Goal: Task Accomplishment & Management: Use online tool/utility

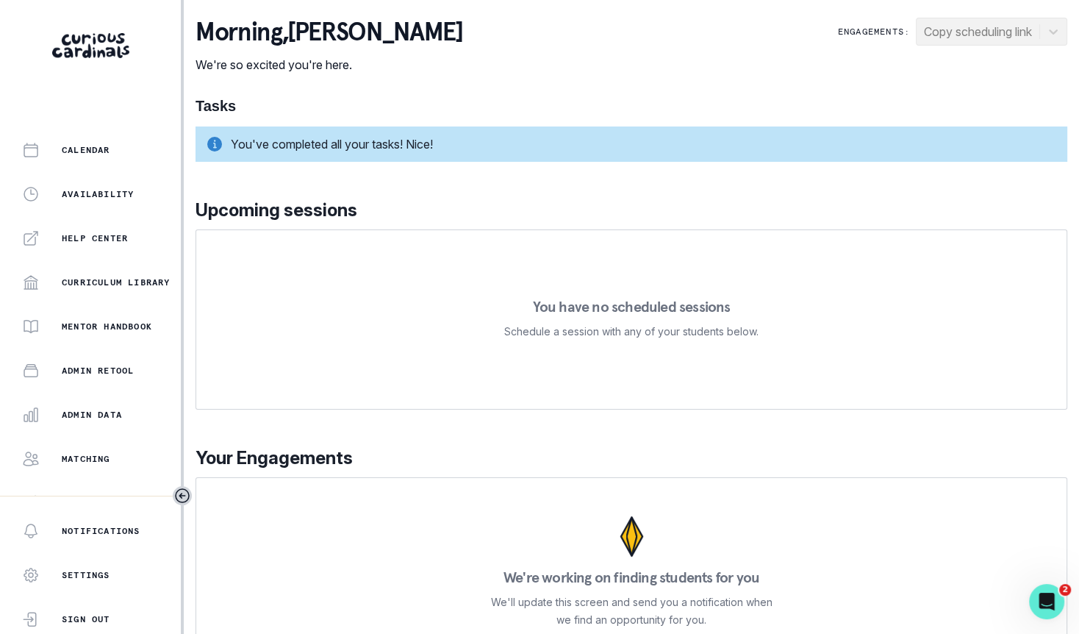
scroll to position [268, 0]
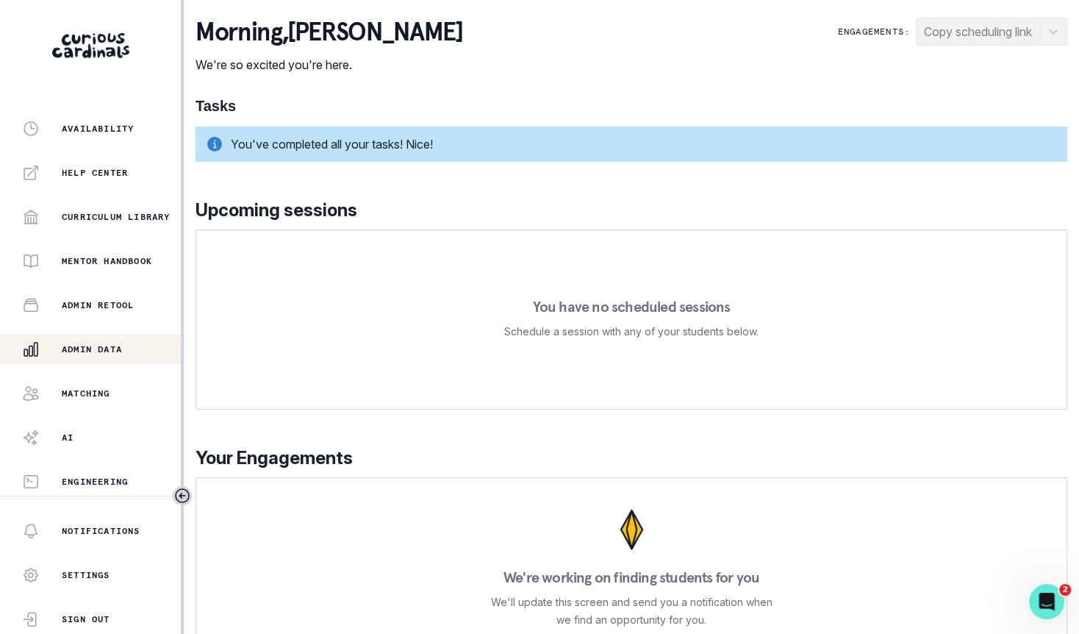
click at [116, 353] on p "Admin Data" at bounding box center [92, 349] width 60 height 12
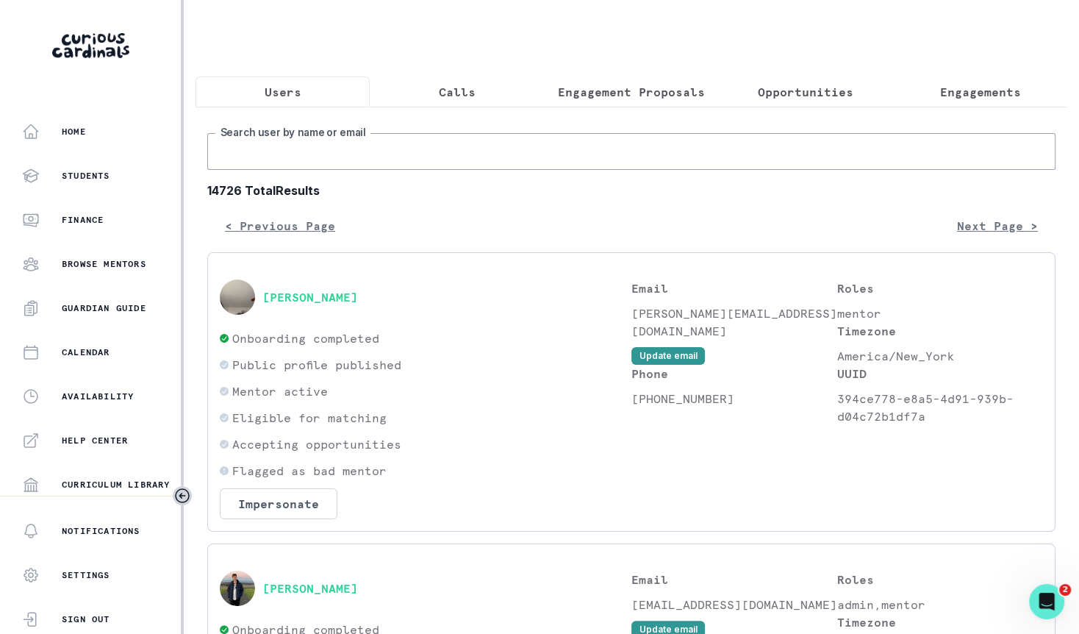
click at [441, 159] on input "Search user by name or email" at bounding box center [631, 151] width 848 height 37
paste input "[PERSON_NAME]"
type input "[PERSON_NAME]"
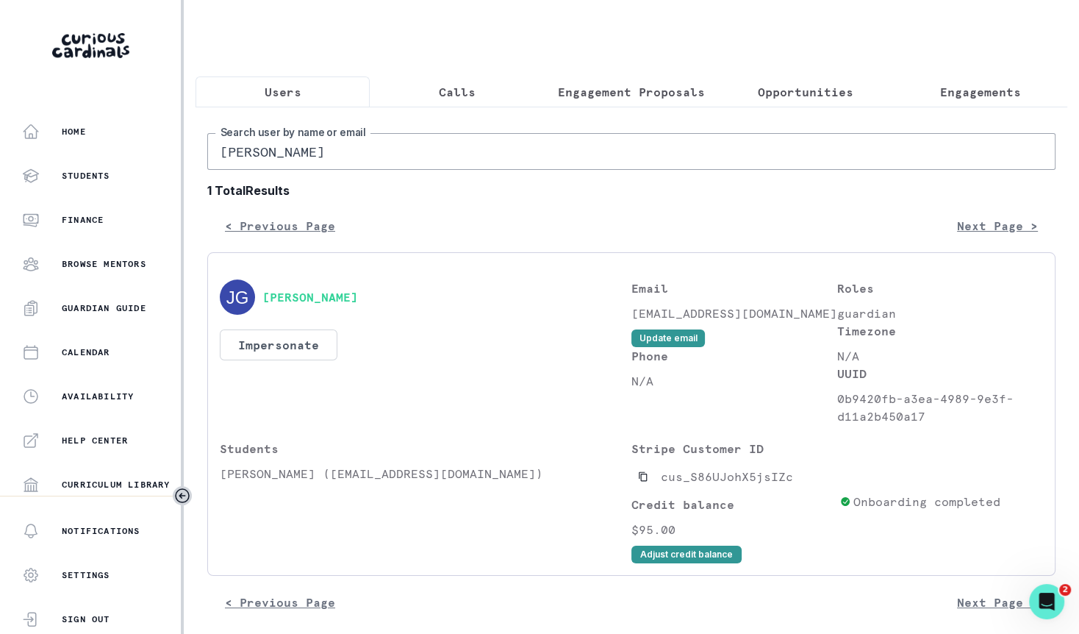
scroll to position [10, 0]
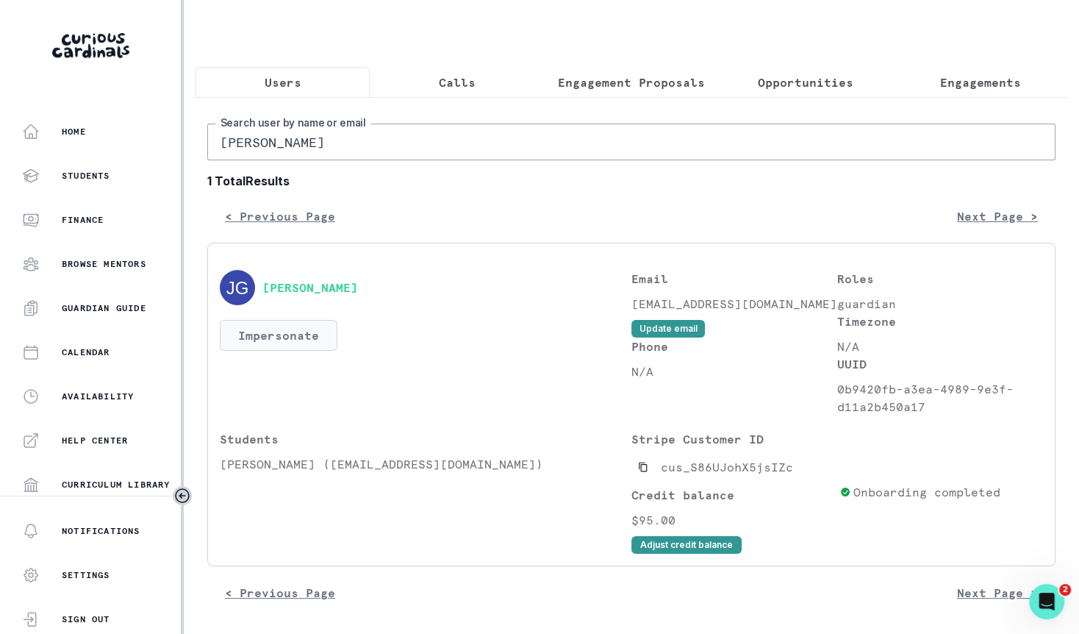
click at [301, 325] on button "Impersonate" at bounding box center [279, 335] width 118 height 31
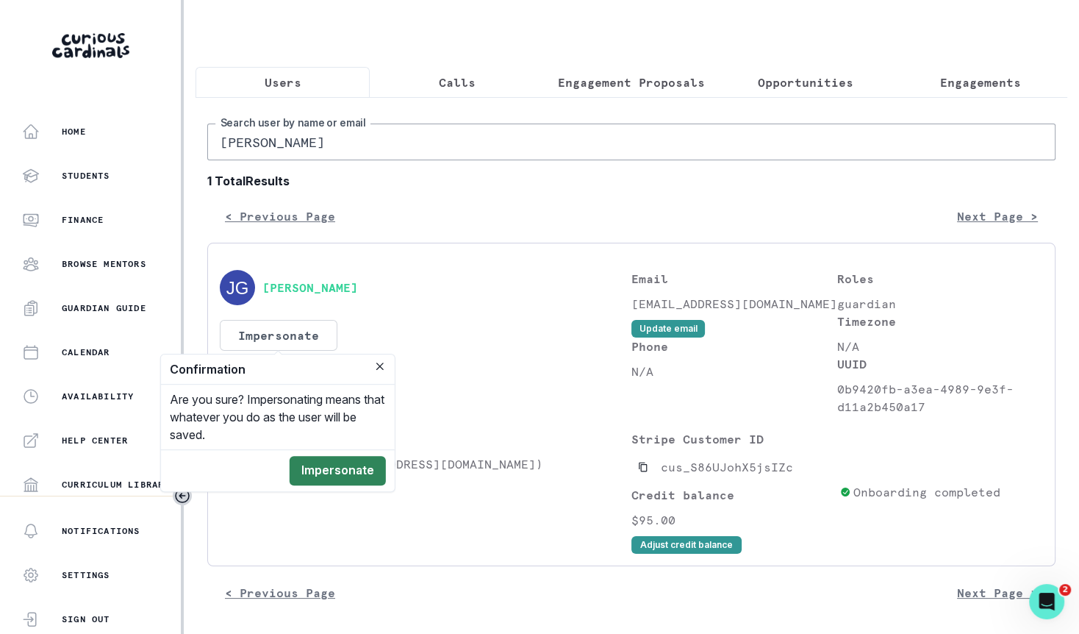
click at [344, 469] on button "Impersonate" at bounding box center [338, 470] width 96 height 29
